Goal: Information Seeking & Learning: Learn about a topic

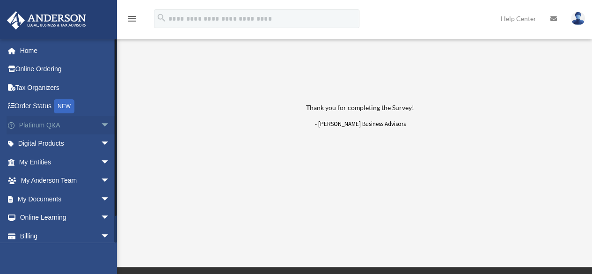
click at [39, 121] on link "Platinum Q&A arrow_drop_down" at bounding box center [65, 125] width 117 height 19
click at [101, 216] on span "arrow_drop_down" at bounding box center [110, 217] width 19 height 19
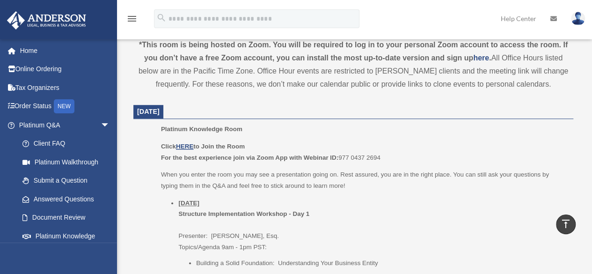
scroll to position [374, 0]
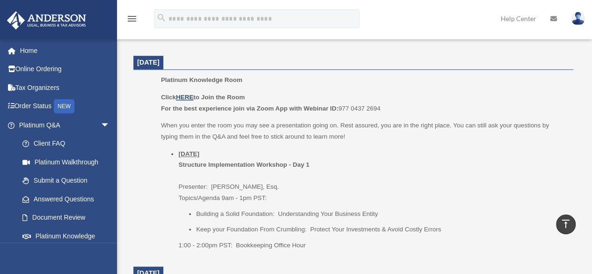
click at [187, 96] on u "HERE" at bounding box center [184, 97] width 17 height 7
